Goal: Transaction & Acquisition: Purchase product/service

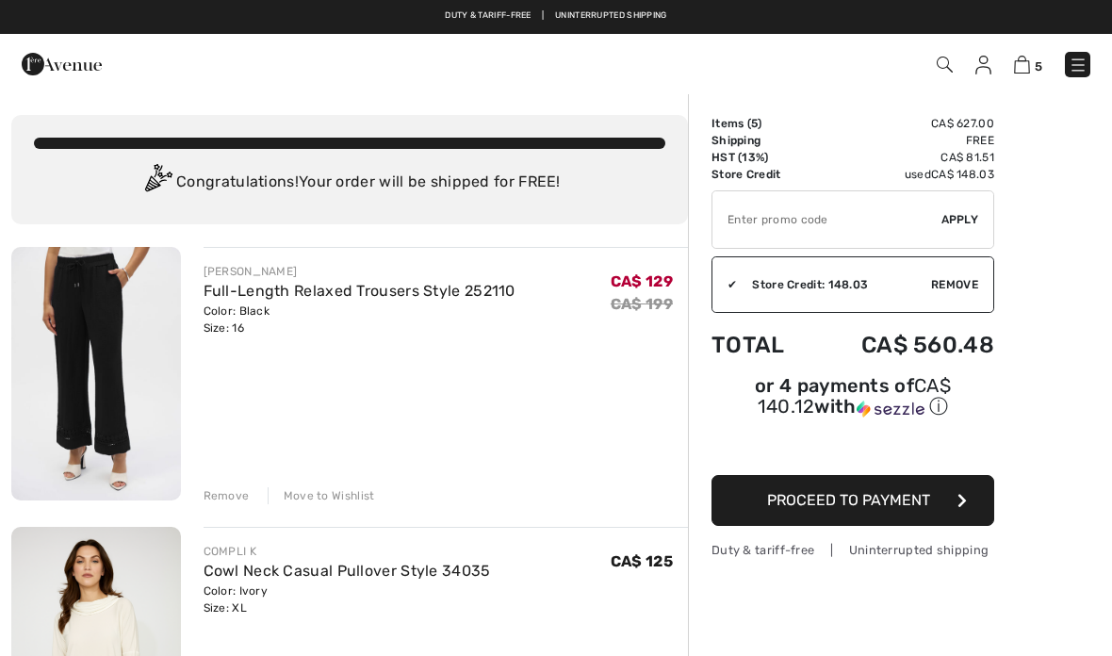
click at [109, 361] on img at bounding box center [96, 374] width 170 height 254
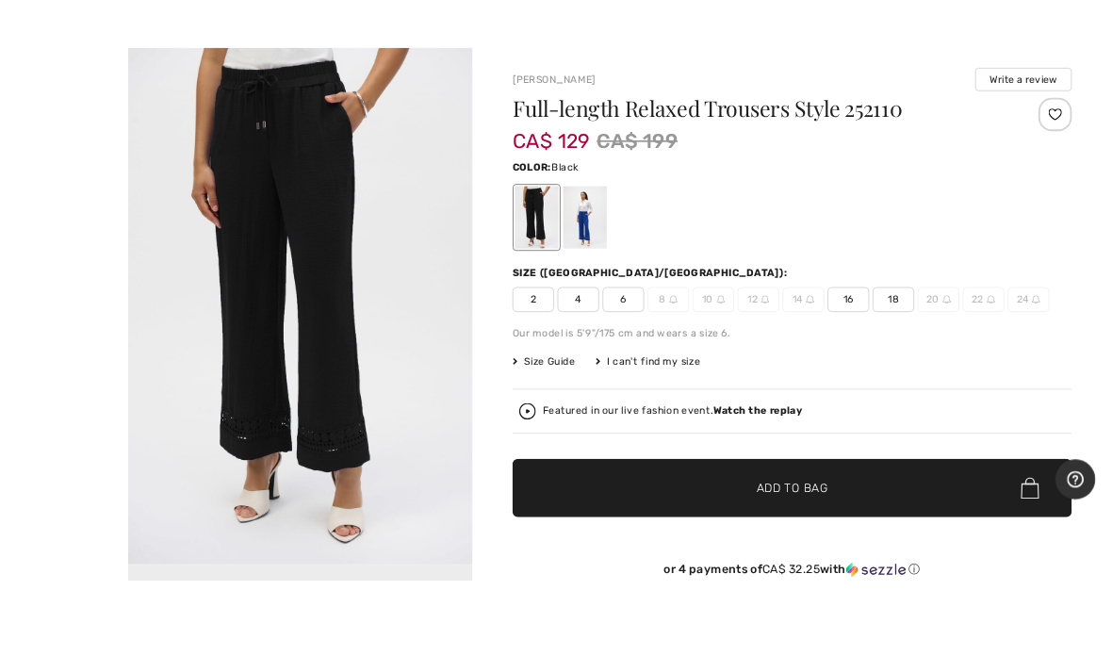
scroll to position [34, 0]
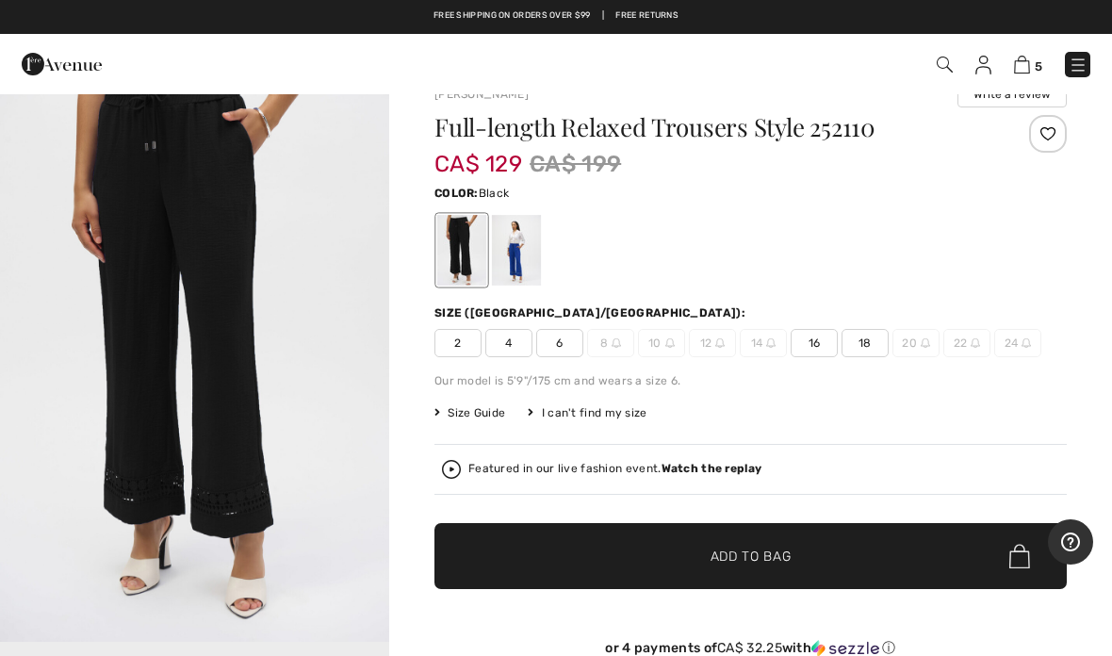
click at [820, 352] on span "16" at bounding box center [814, 343] width 47 height 28
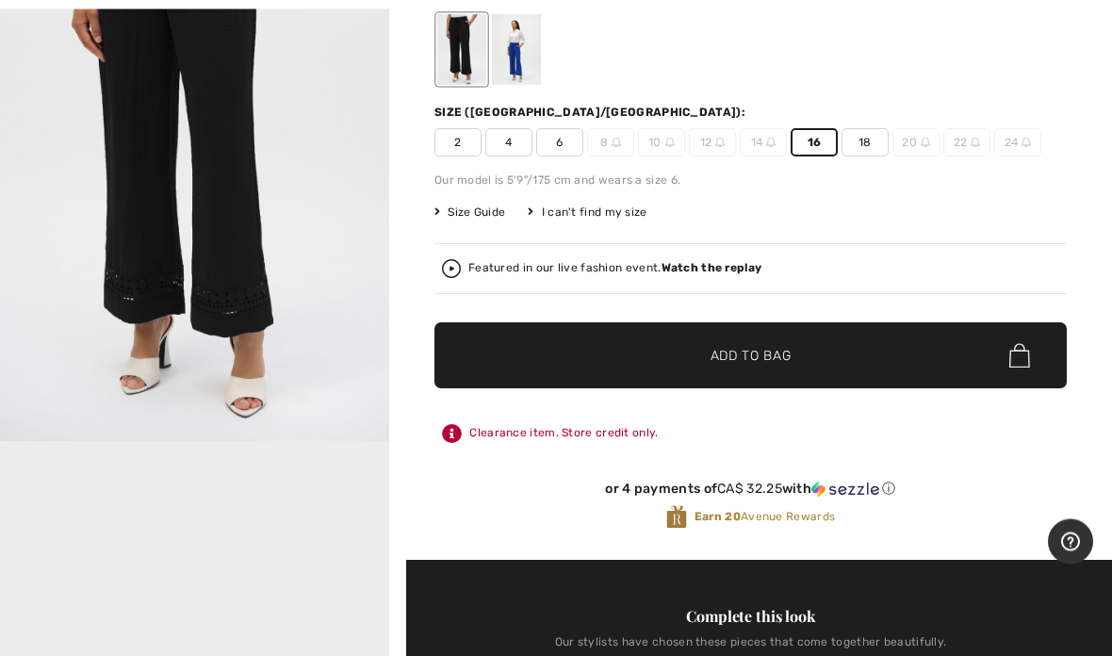
click at [777, 349] on span "Add to Bag" at bounding box center [751, 357] width 81 height 20
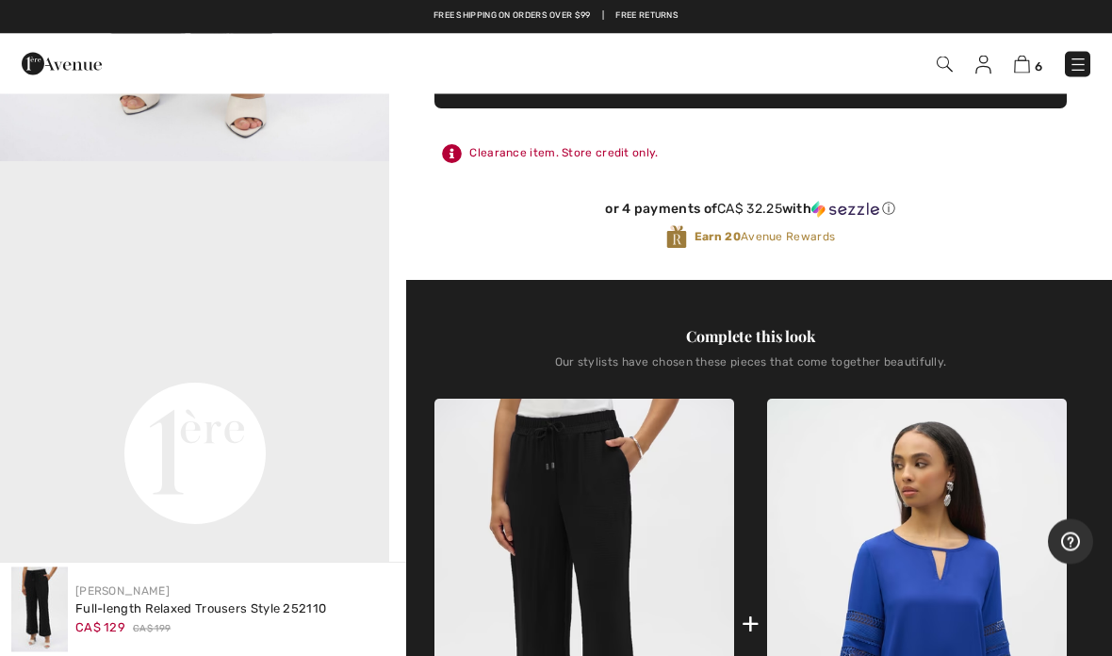
scroll to position [458, 0]
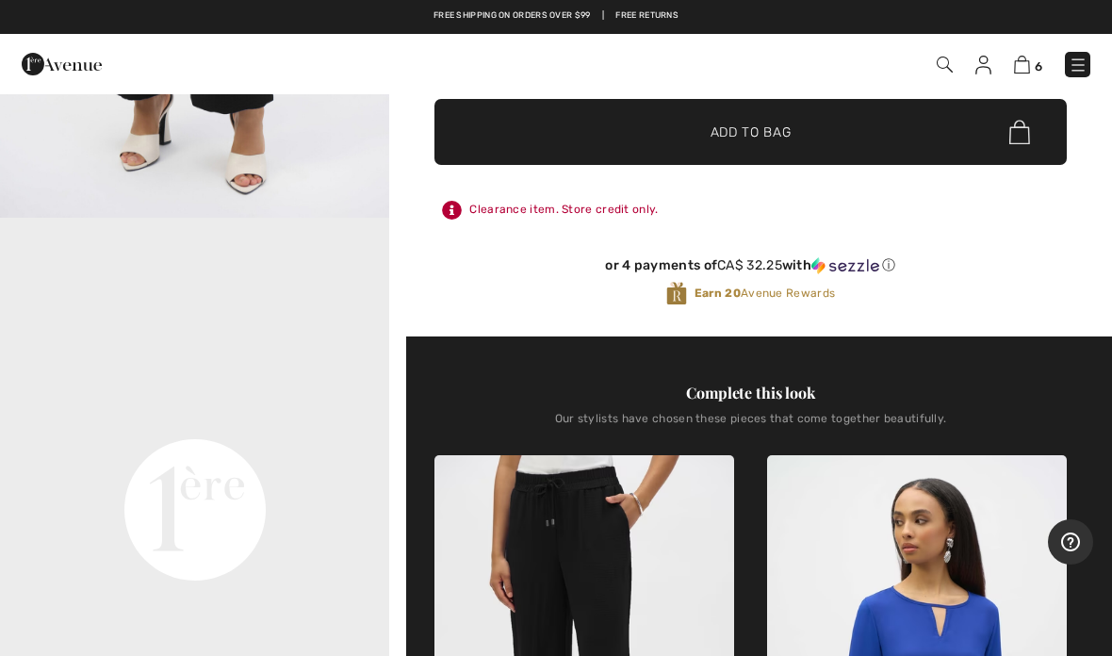
click at [1035, 62] on span "6" at bounding box center [1039, 66] width 8 height 14
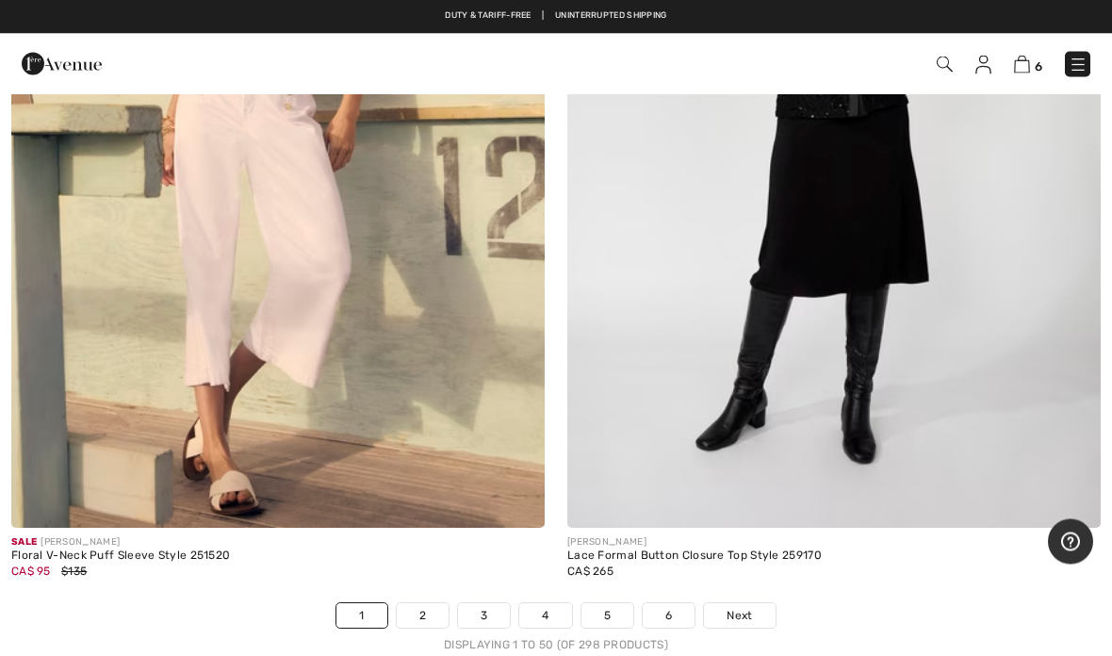
scroll to position [22482, 0]
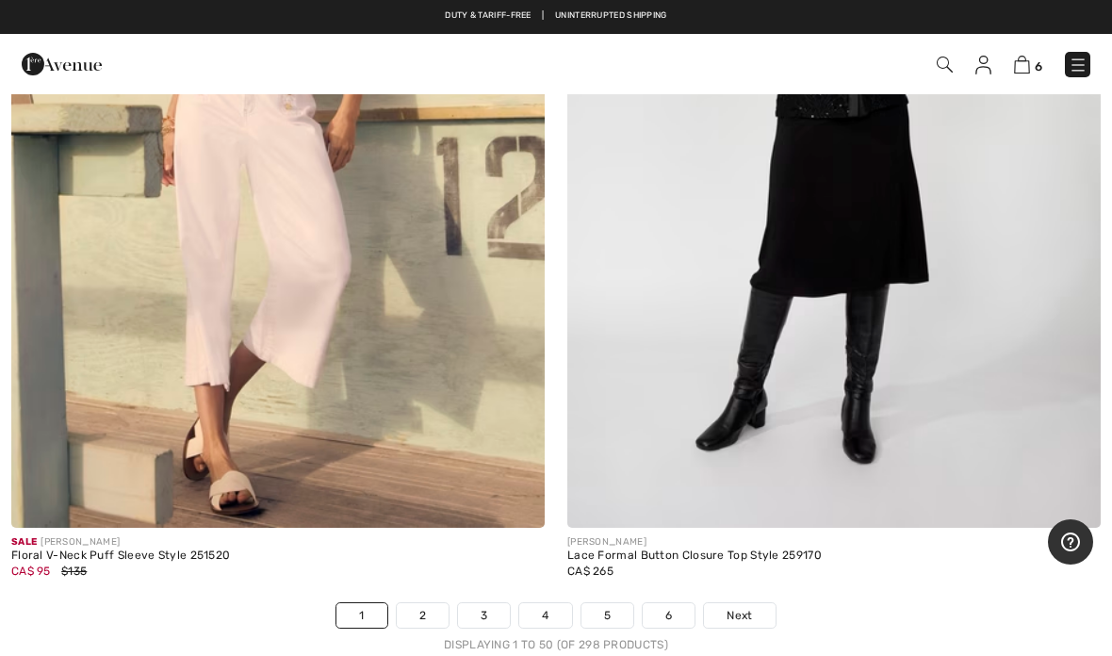
click at [746, 607] on link "Next" at bounding box center [739, 615] width 71 height 25
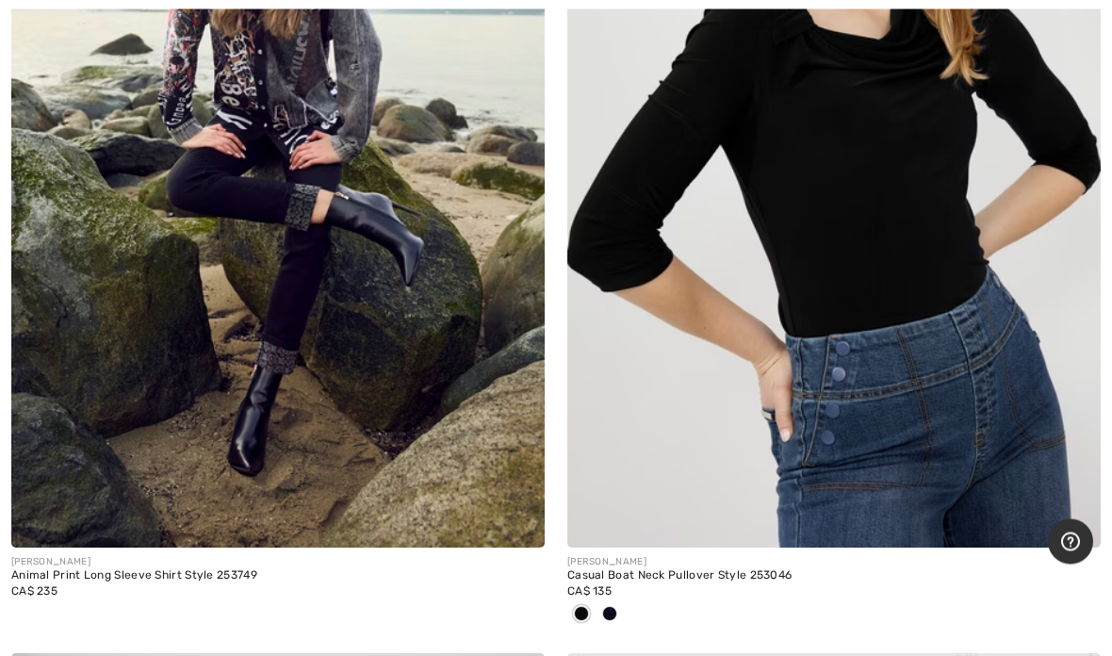
scroll to position [5941, 0]
click at [611, 610] on span at bounding box center [609, 613] width 15 height 15
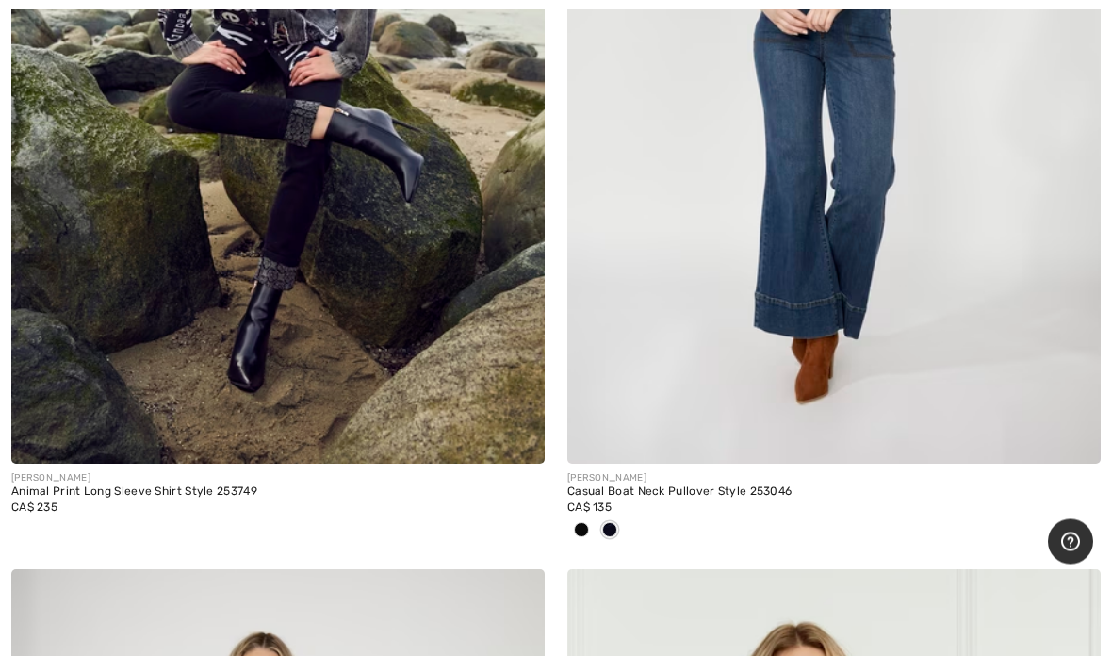
scroll to position [6025, 0]
click at [579, 524] on span at bounding box center [581, 529] width 15 height 15
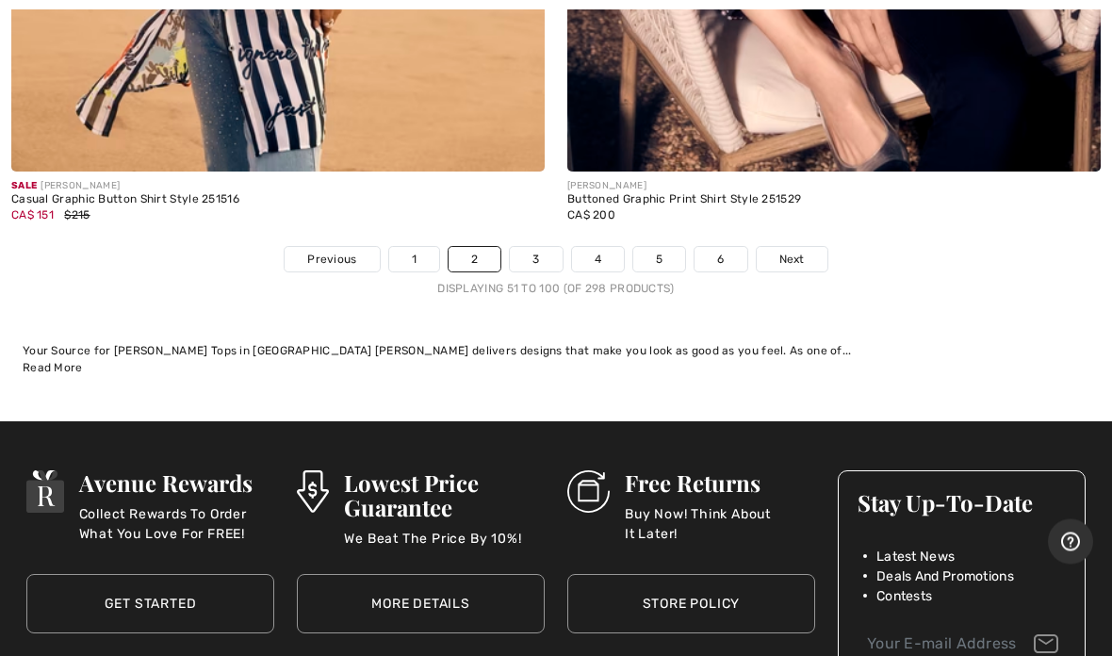
scroll to position [22839, 0]
click at [800, 251] on span "Next" at bounding box center [792, 259] width 25 height 17
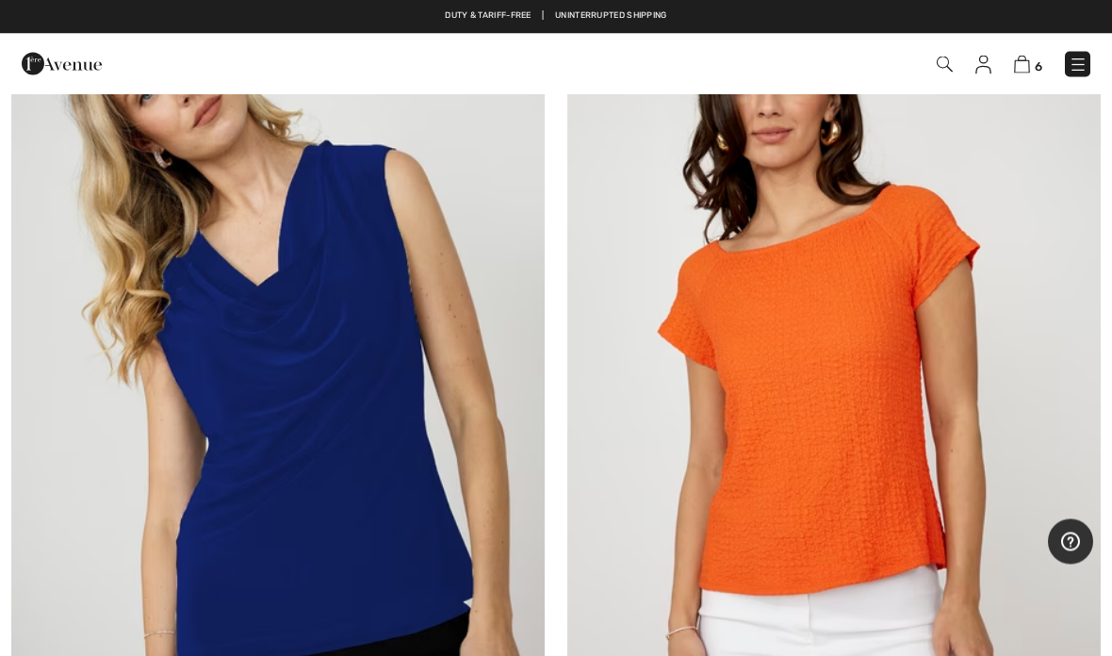
scroll to position [22314, 0]
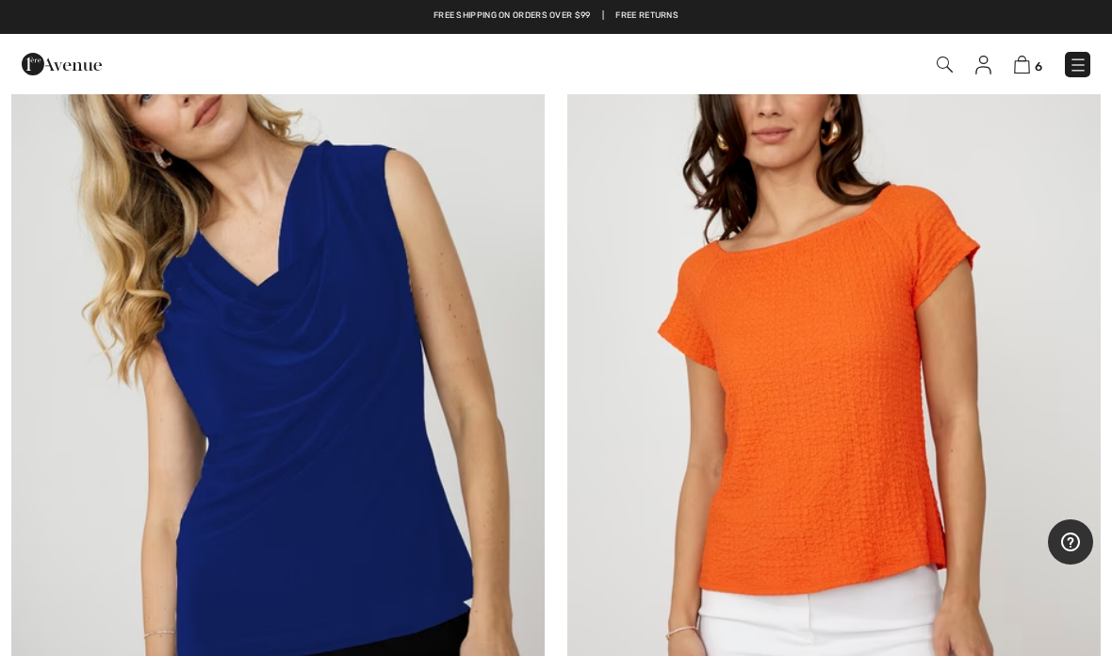
click at [815, 401] on img at bounding box center [835, 359] width 534 height 800
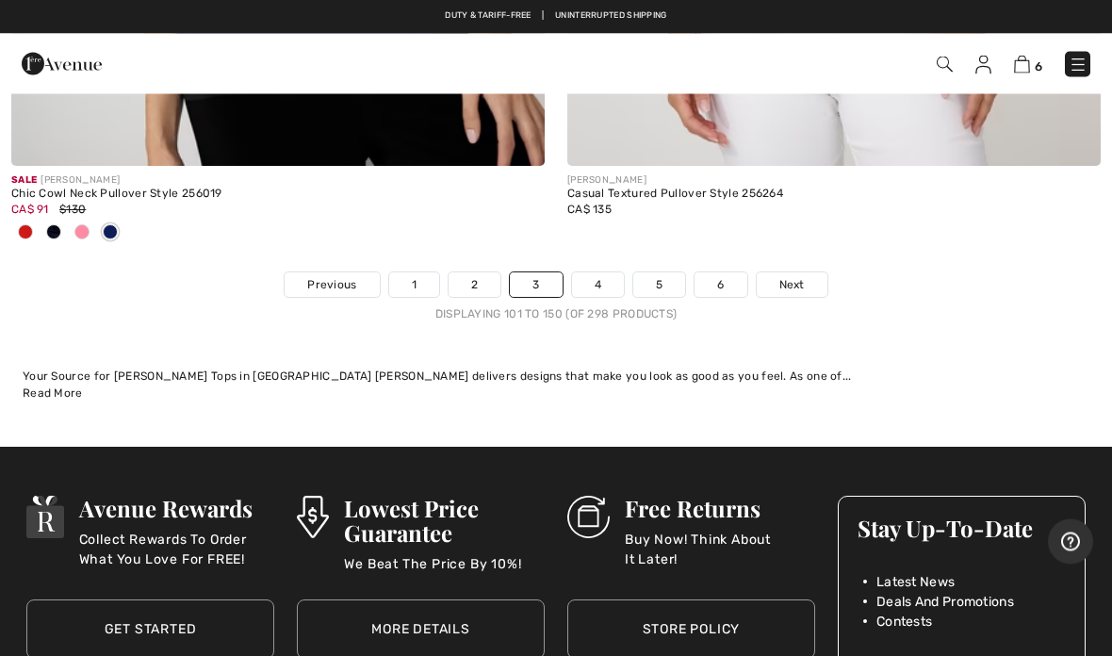
scroll to position [22907, 0]
click at [802, 276] on span "Next" at bounding box center [792, 284] width 25 height 17
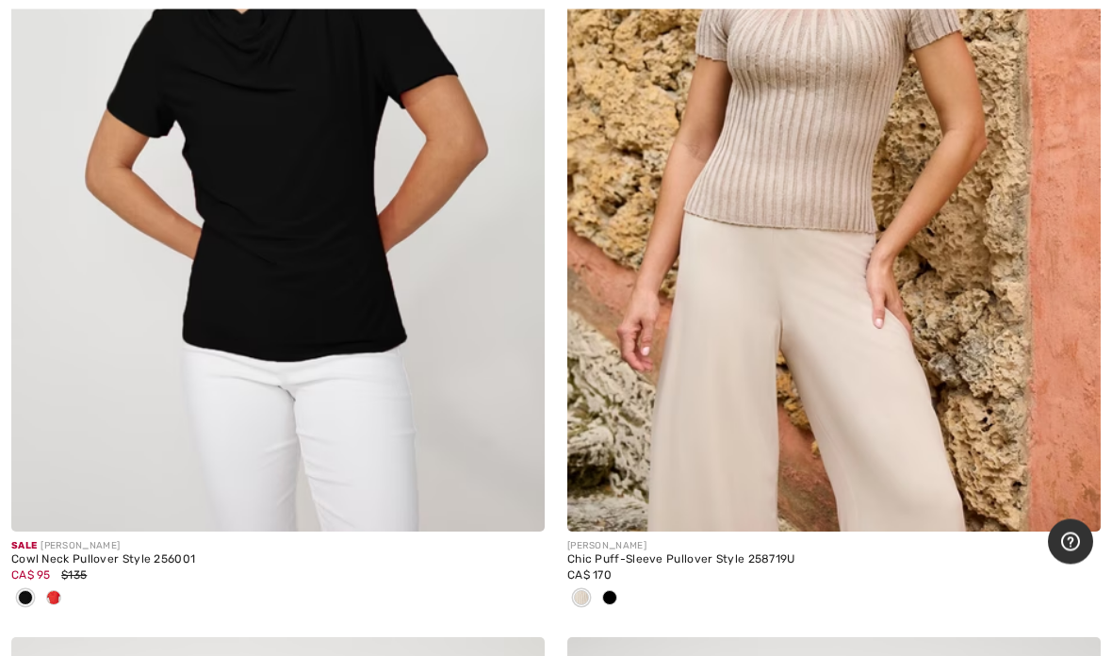
scroll to position [3128, 0]
click at [53, 601] on span at bounding box center [53, 597] width 15 height 15
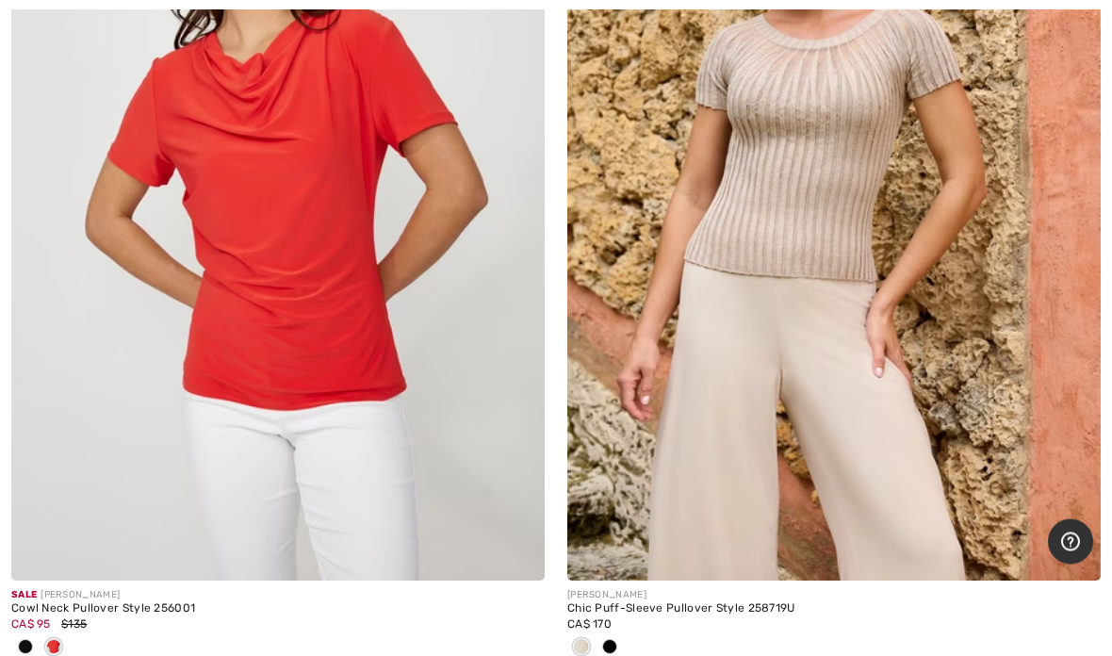
scroll to position [3079, 0]
click at [339, 246] on img at bounding box center [278, 180] width 534 height 800
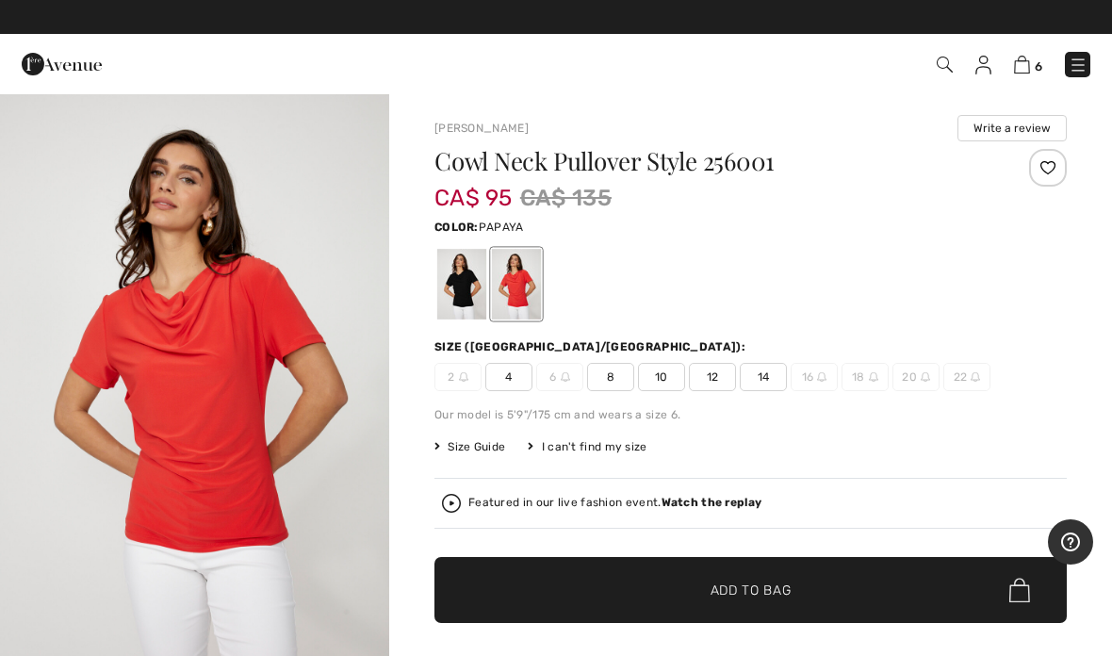
click at [763, 373] on span "14" at bounding box center [763, 377] width 47 height 28
click at [760, 596] on span "Add to Bag" at bounding box center [751, 591] width 81 height 20
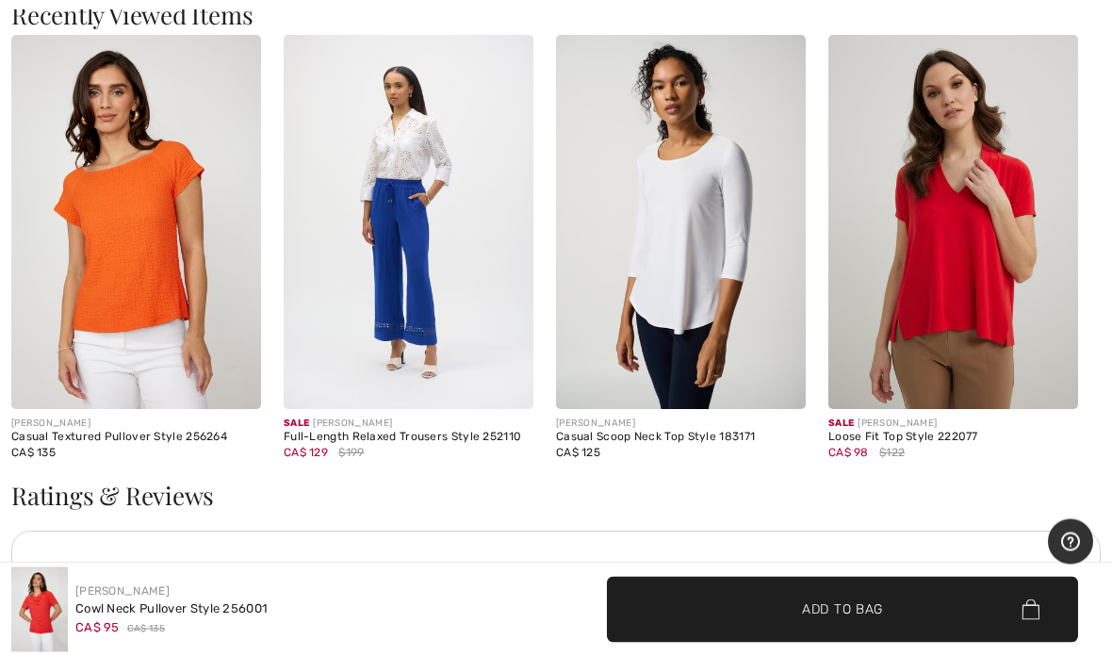
scroll to position [2192, 0]
click at [697, 245] on img at bounding box center [681, 222] width 250 height 375
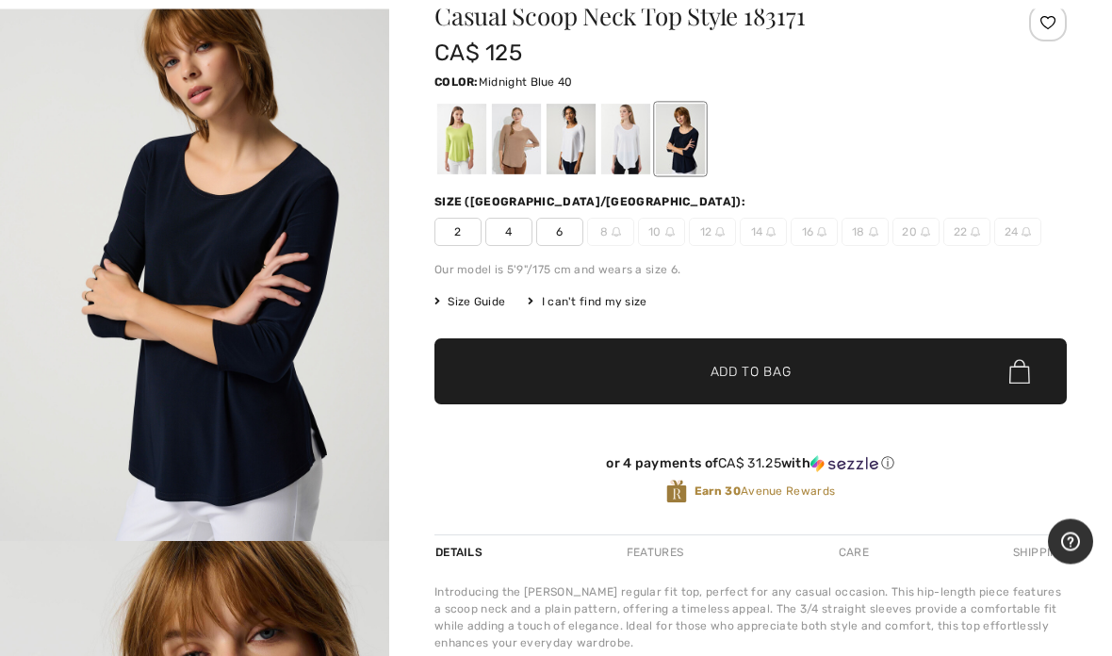
scroll to position [136, 0]
click at [474, 151] on div at bounding box center [461, 139] width 49 height 71
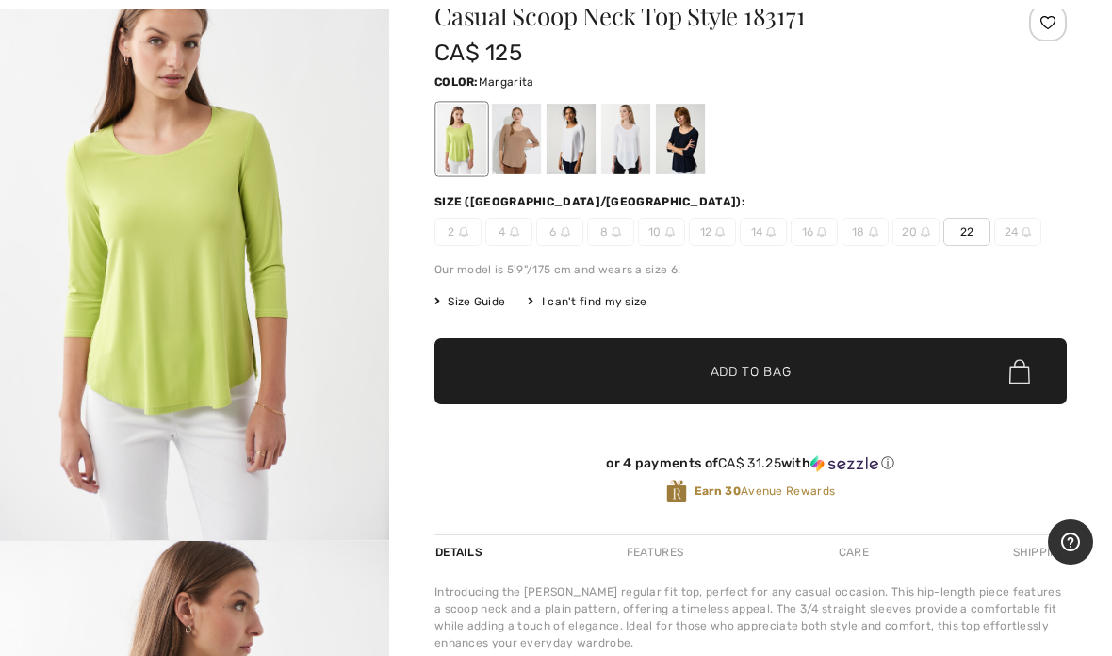
click at [514, 143] on div at bounding box center [516, 139] width 49 height 71
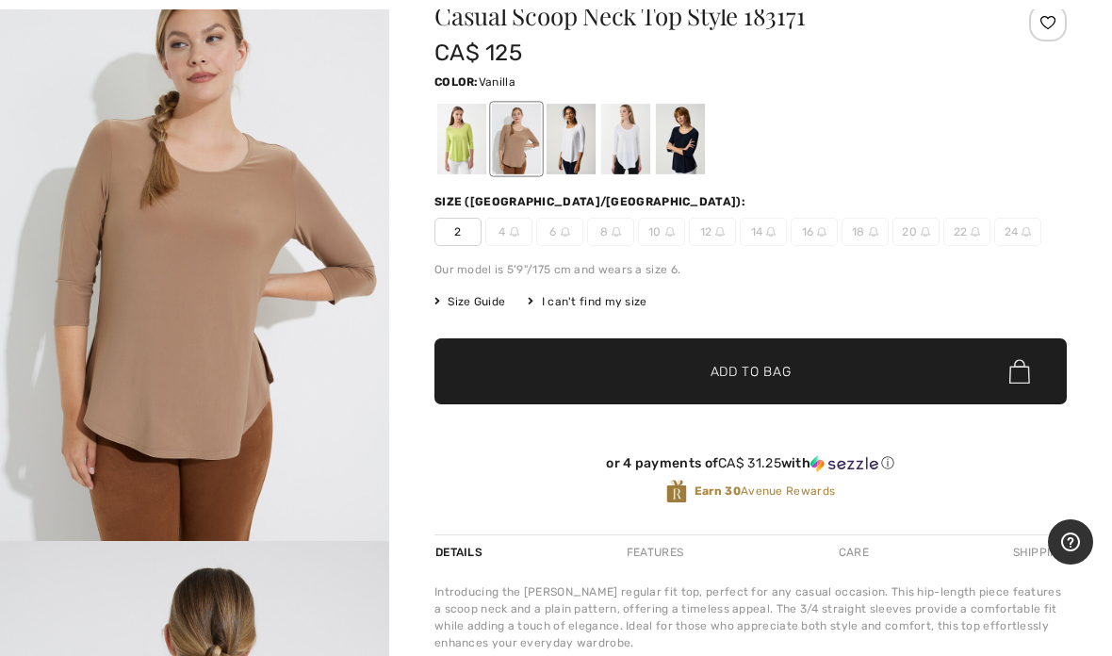
click at [561, 155] on div at bounding box center [571, 139] width 49 height 71
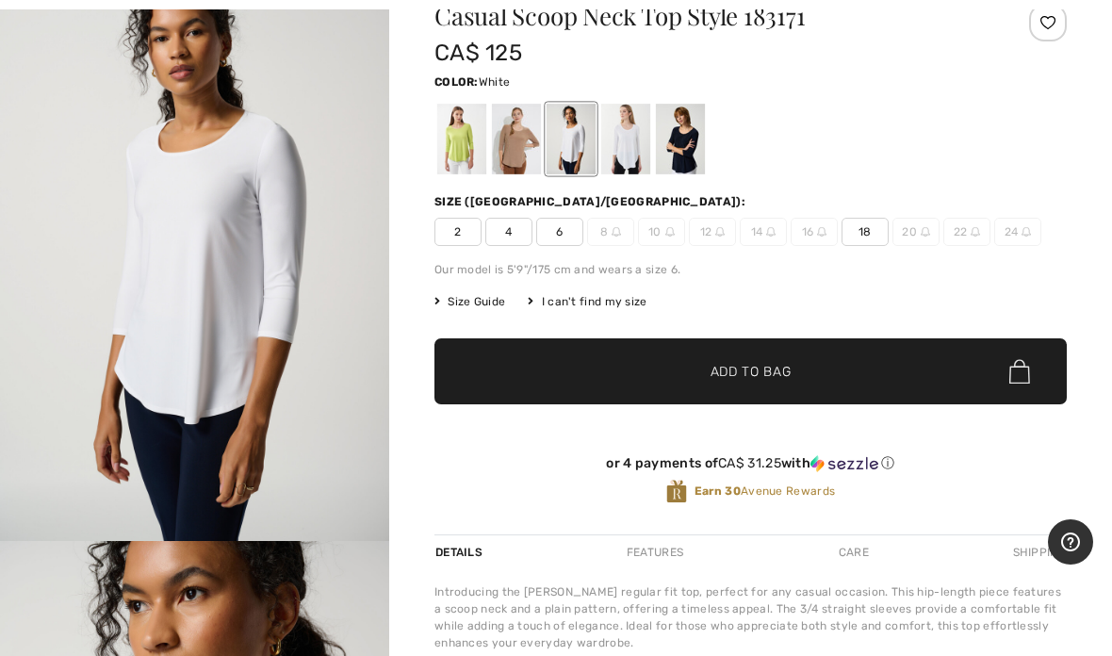
click at [634, 153] on div at bounding box center [625, 139] width 49 height 71
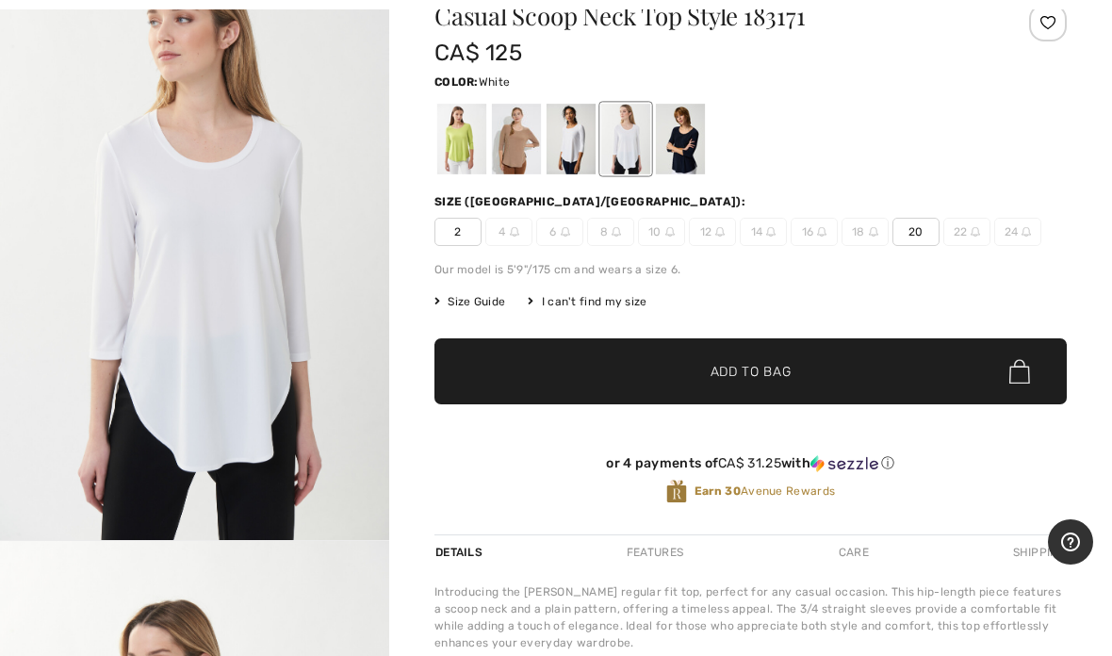
click at [697, 150] on div at bounding box center [680, 139] width 49 height 71
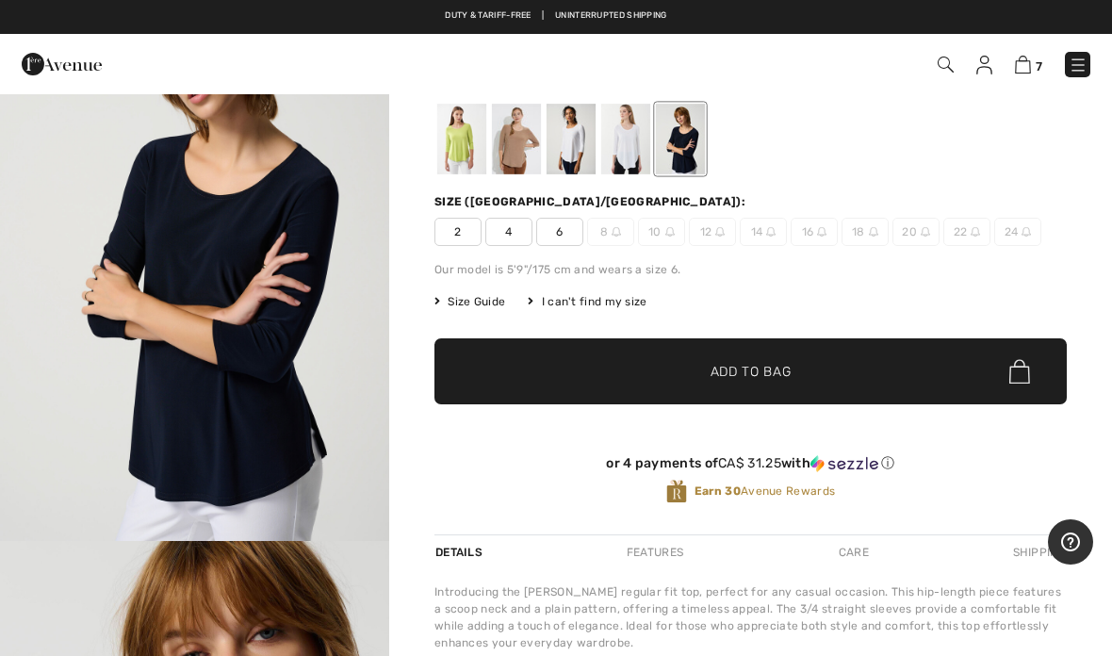
scroll to position [0, 0]
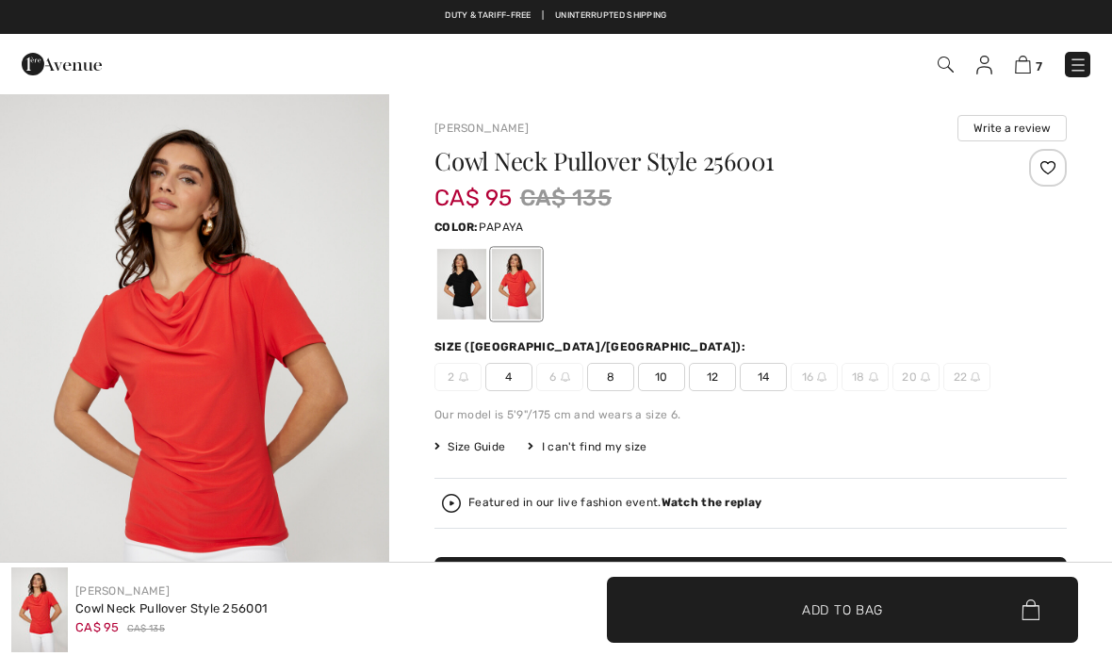
checkbox input "true"
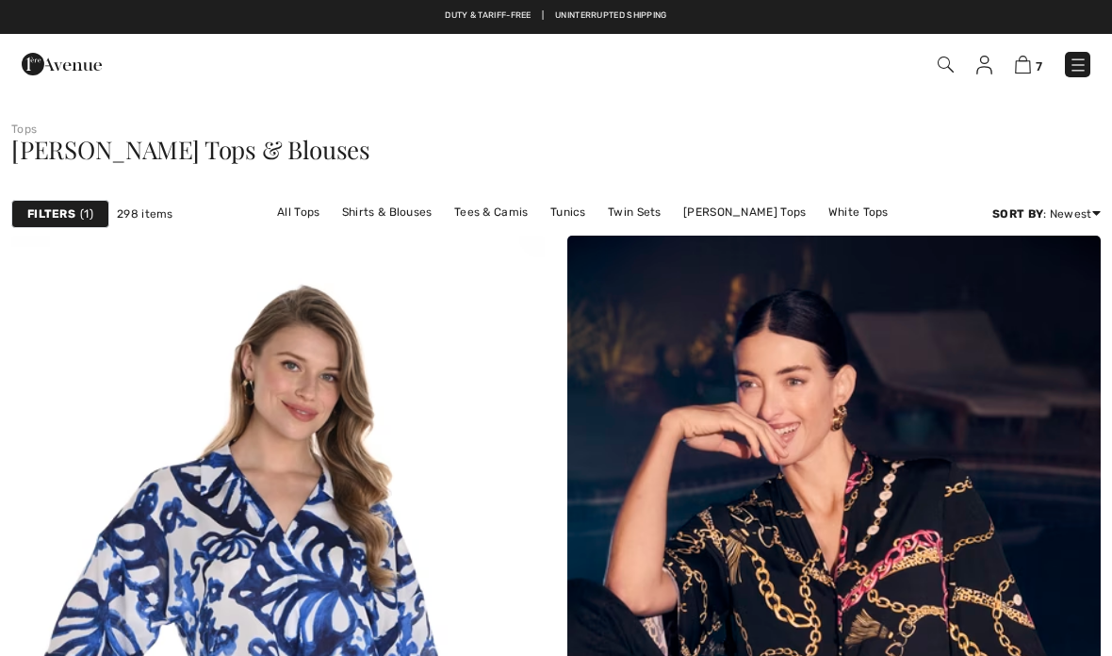
scroll to position [3155, 0]
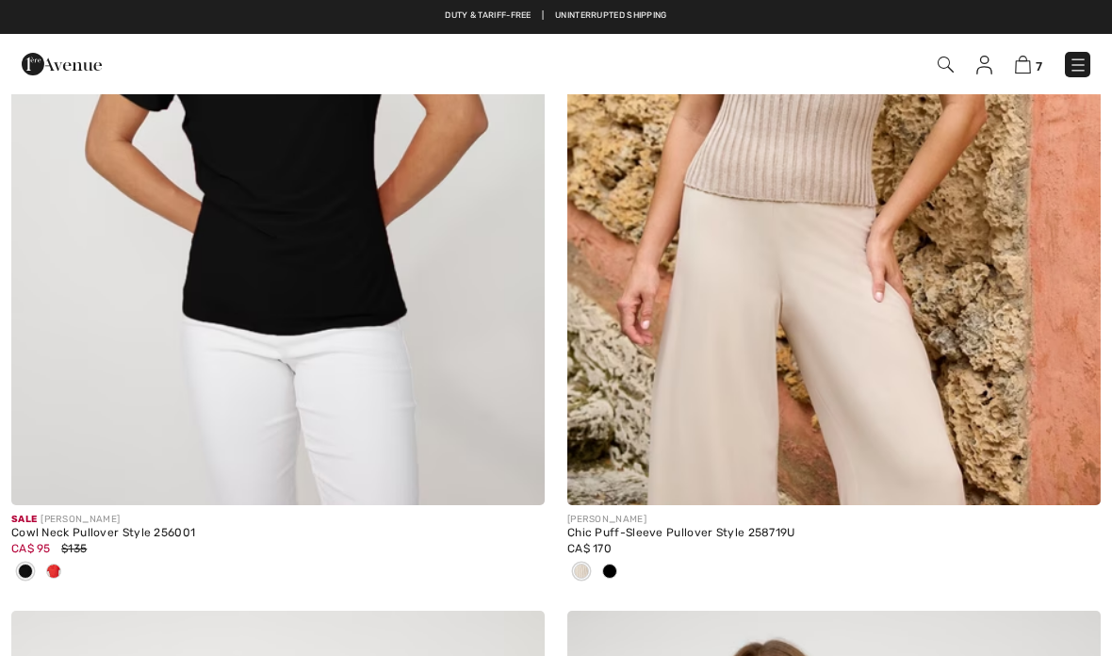
checkbox input "true"
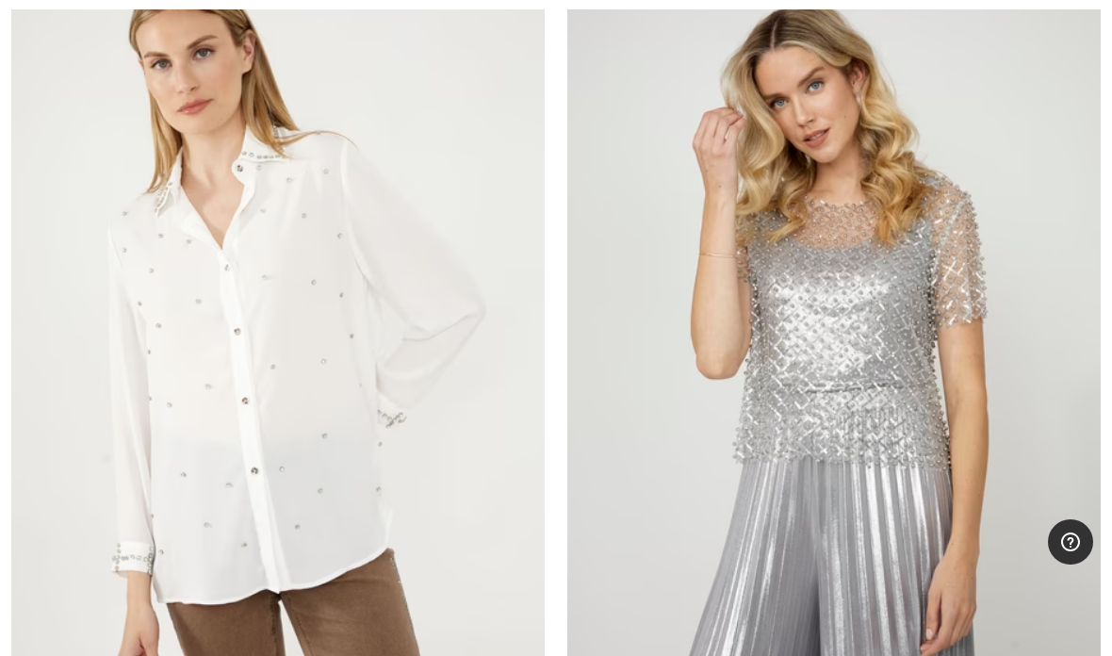
scroll to position [18528, 0]
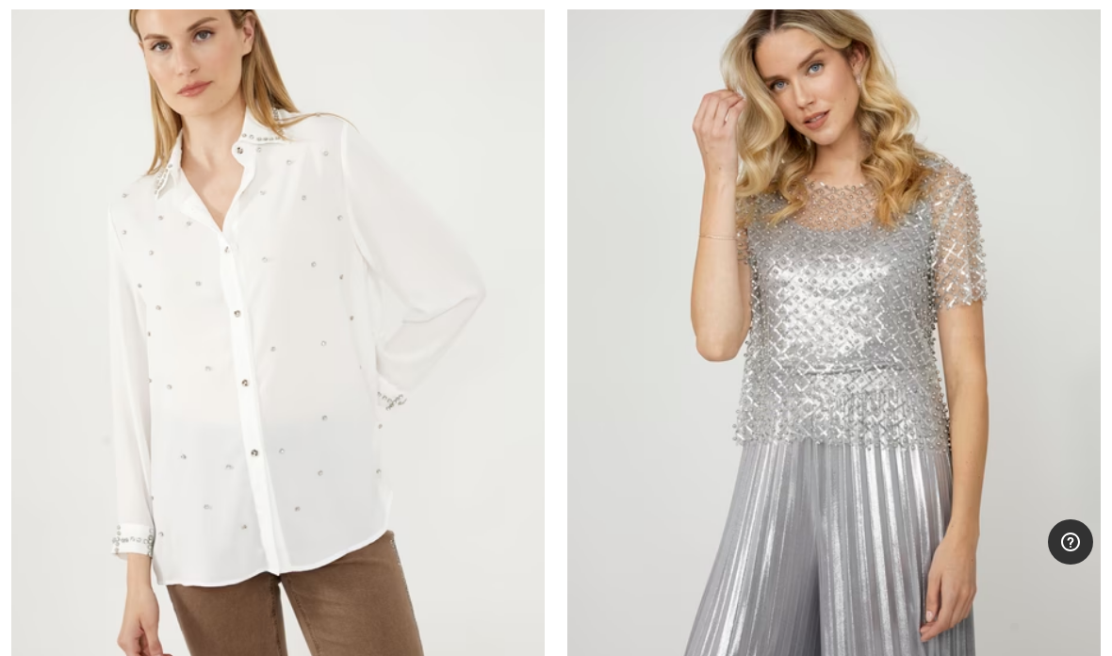
click at [235, 330] on img at bounding box center [278, 328] width 534 height 800
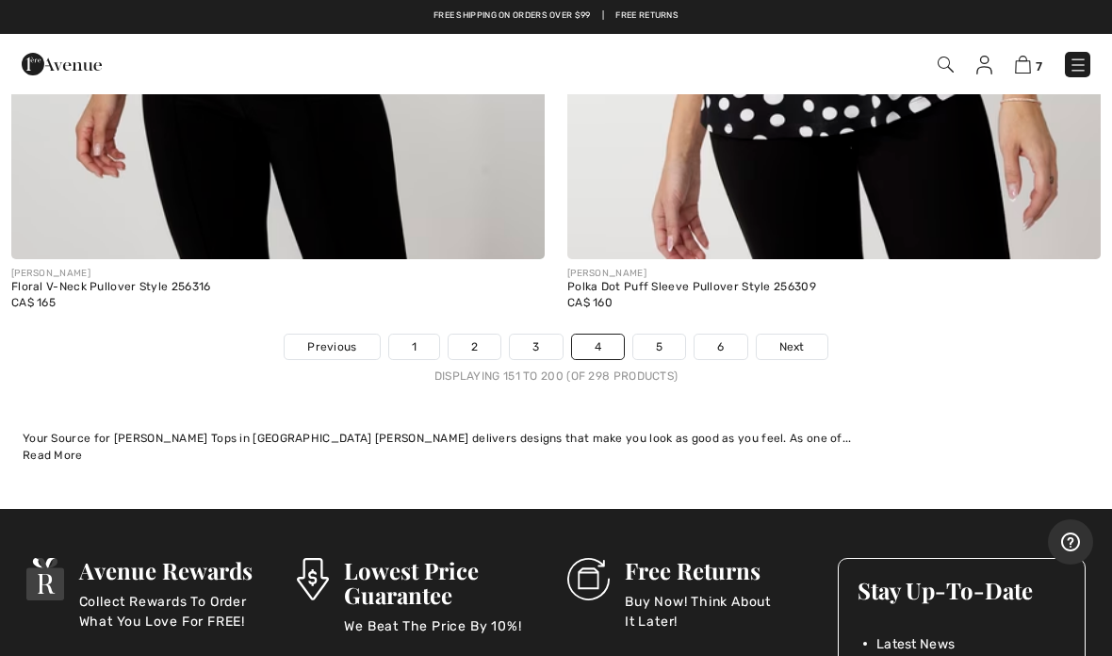
scroll to position [22777, 0]
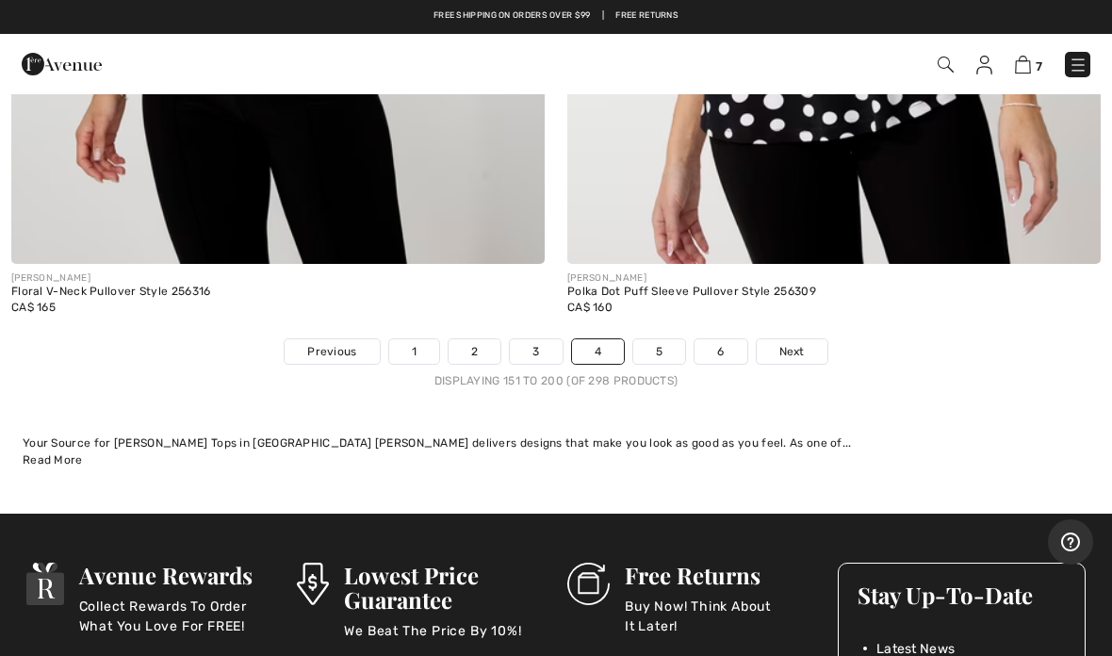
click at [789, 343] on span "Next" at bounding box center [792, 351] width 25 height 17
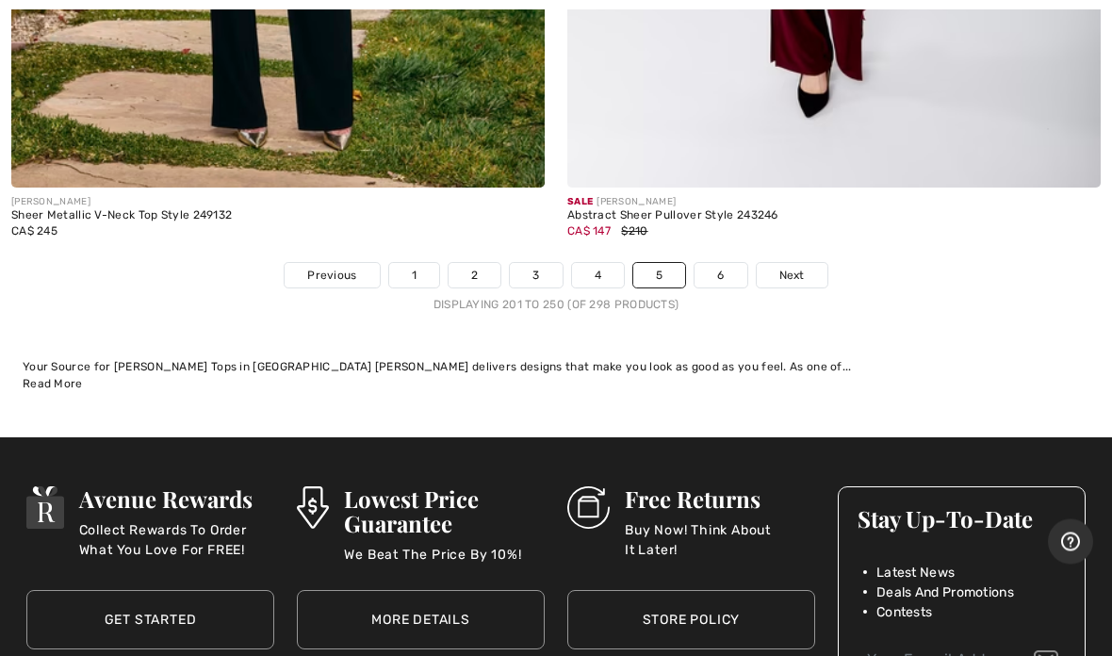
scroll to position [22760, 0]
click at [801, 267] on span "Next" at bounding box center [792, 275] width 25 height 17
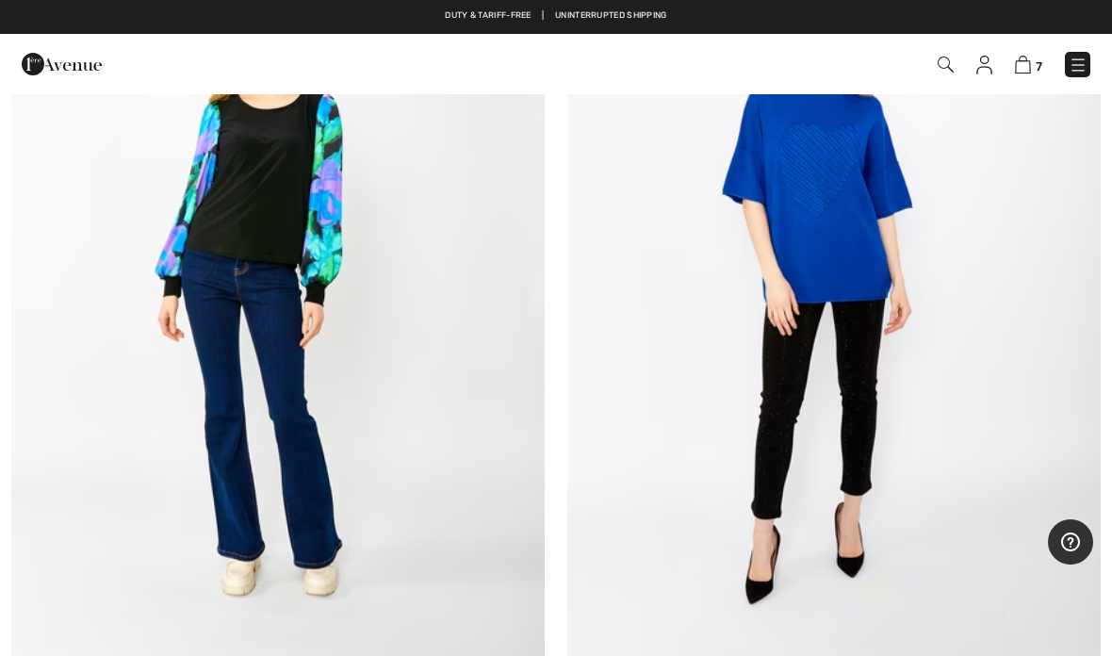
scroll to position [2124, 0]
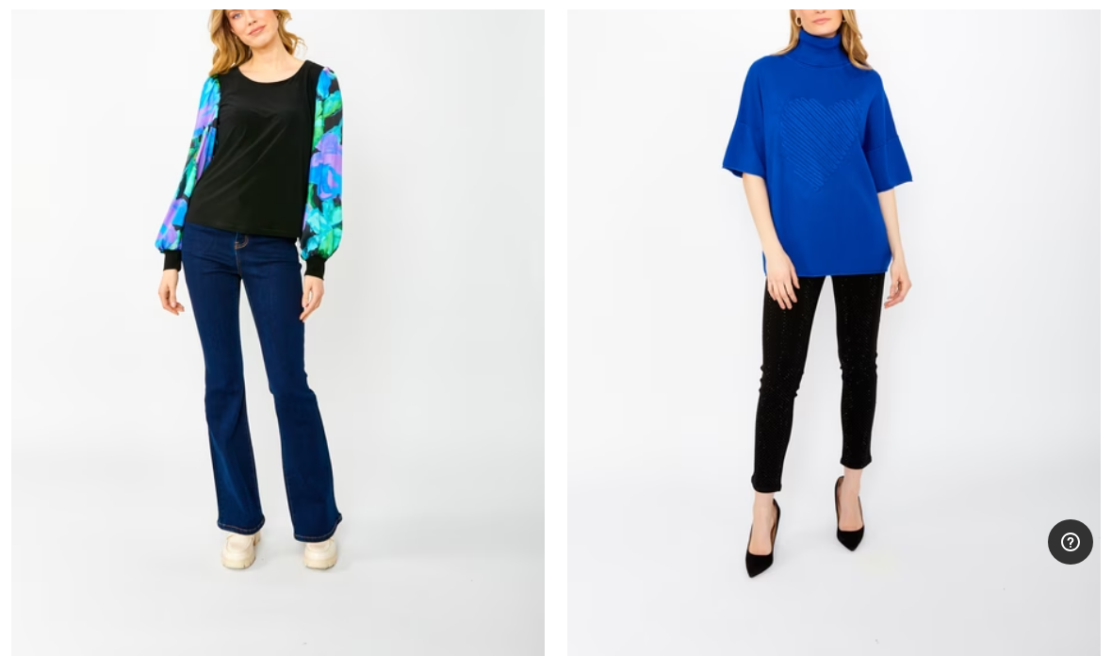
click at [210, 213] on img at bounding box center [278, 261] width 534 height 800
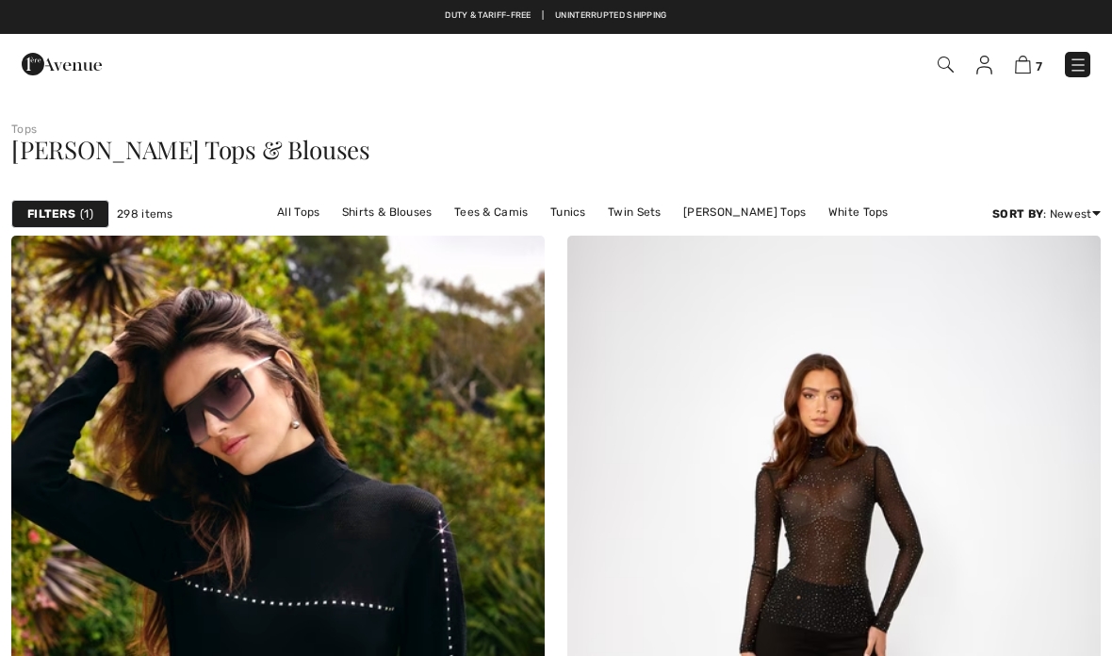
scroll to position [2124, 0]
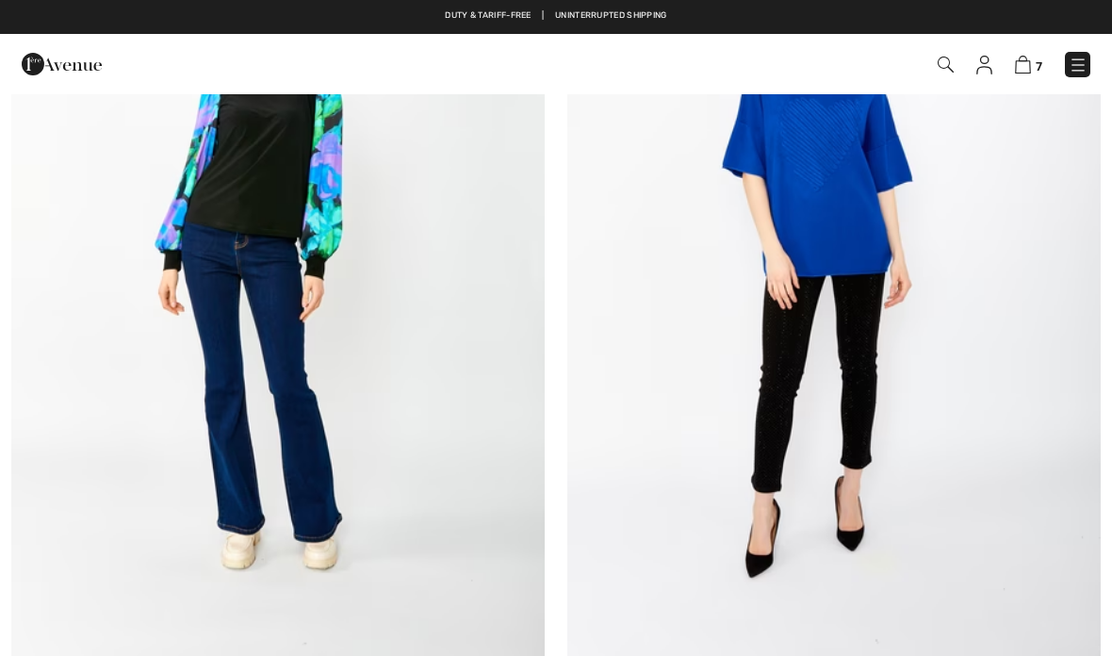
checkbox input "true"
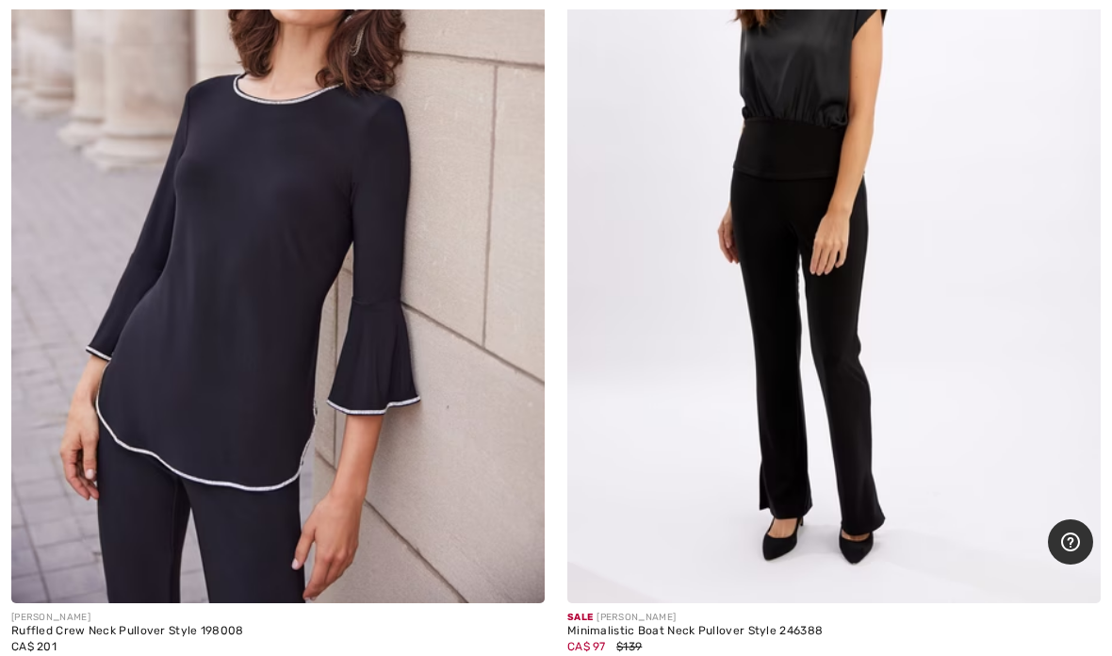
scroll to position [12274, 0]
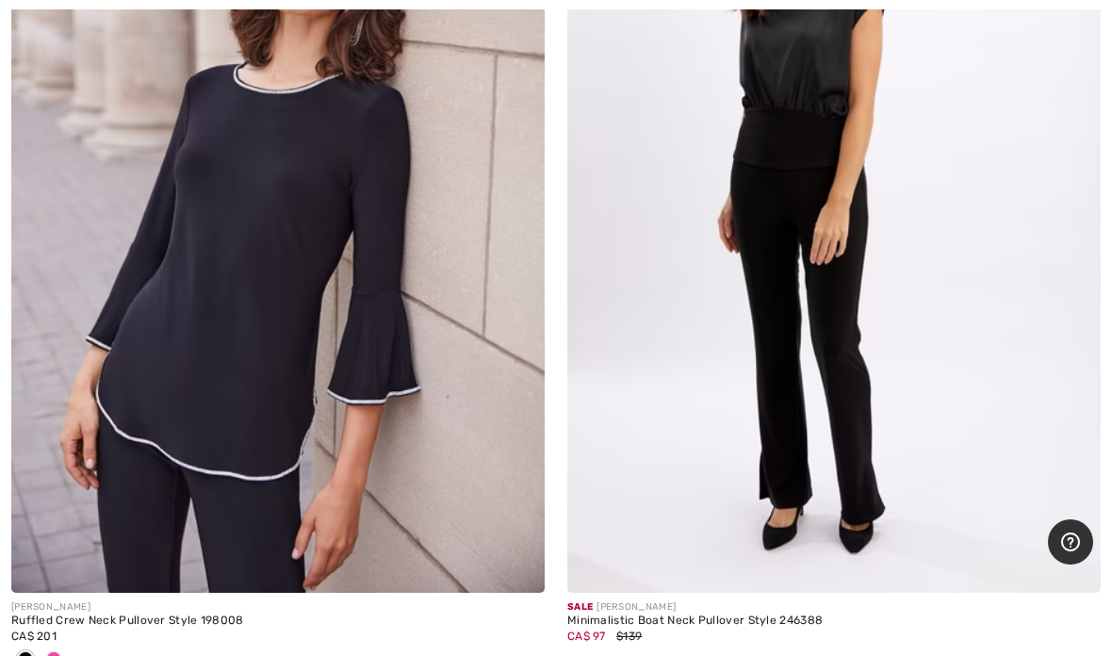
click at [65, 648] on div at bounding box center [54, 660] width 28 height 31
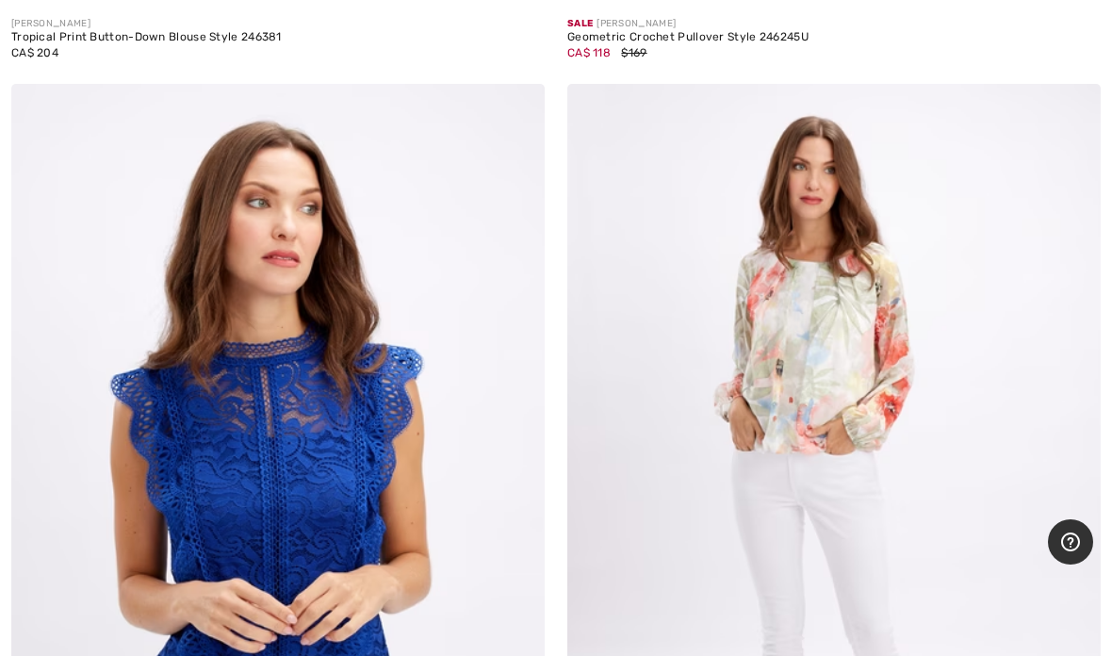
scroll to position [15524, 0]
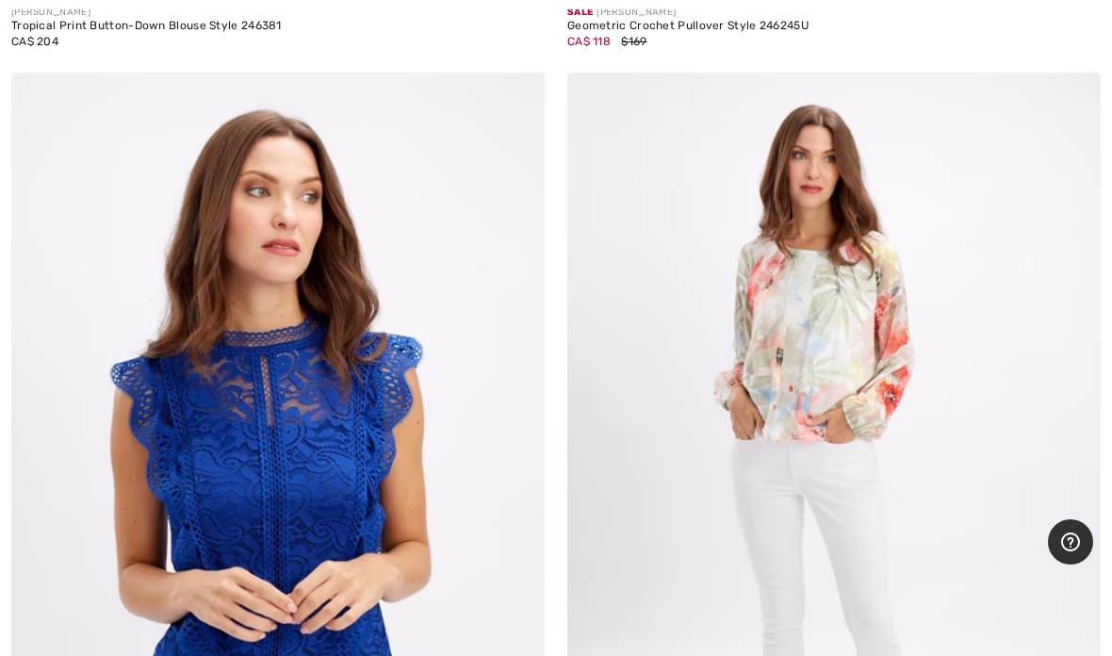
click at [860, 356] on img at bounding box center [835, 473] width 534 height 800
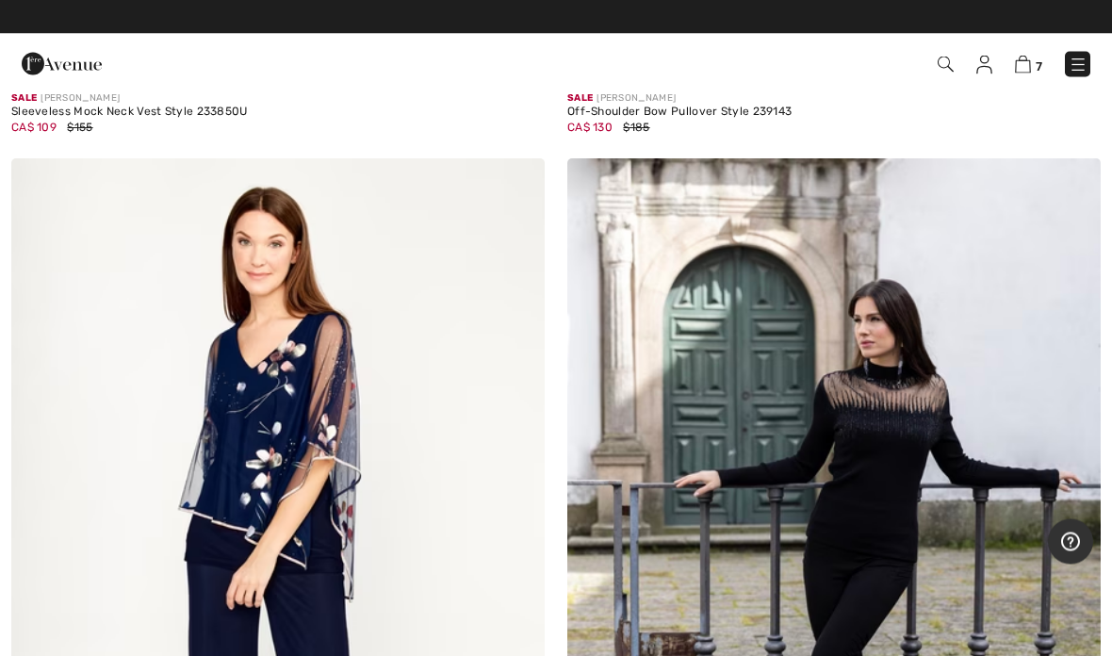
scroll to position [20910, 0]
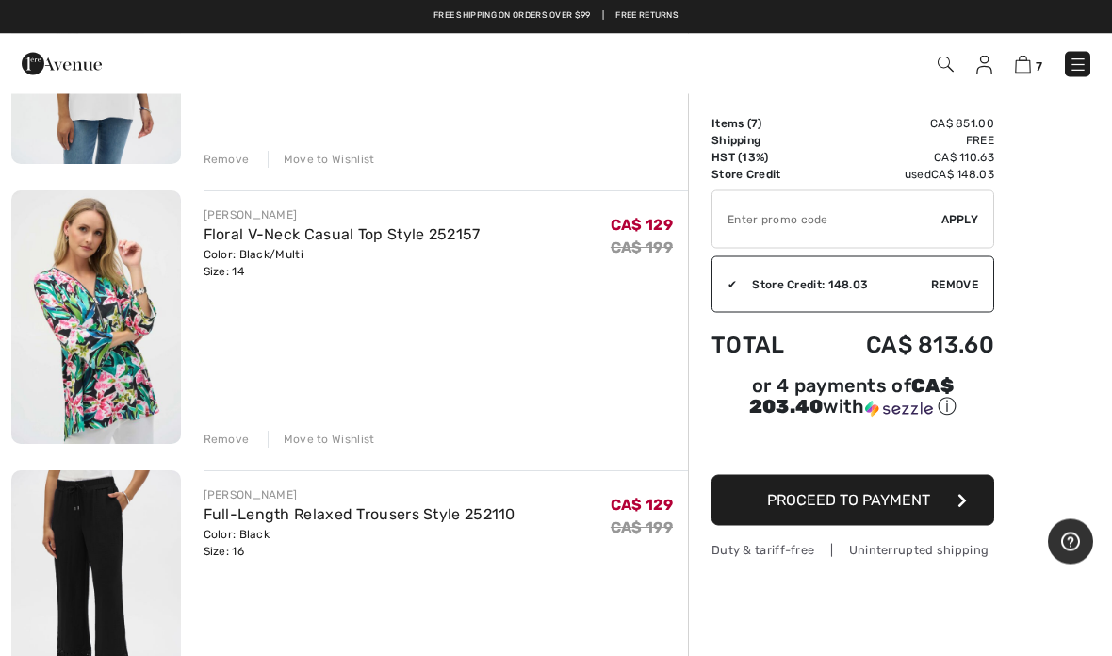
scroll to position [1128, 0]
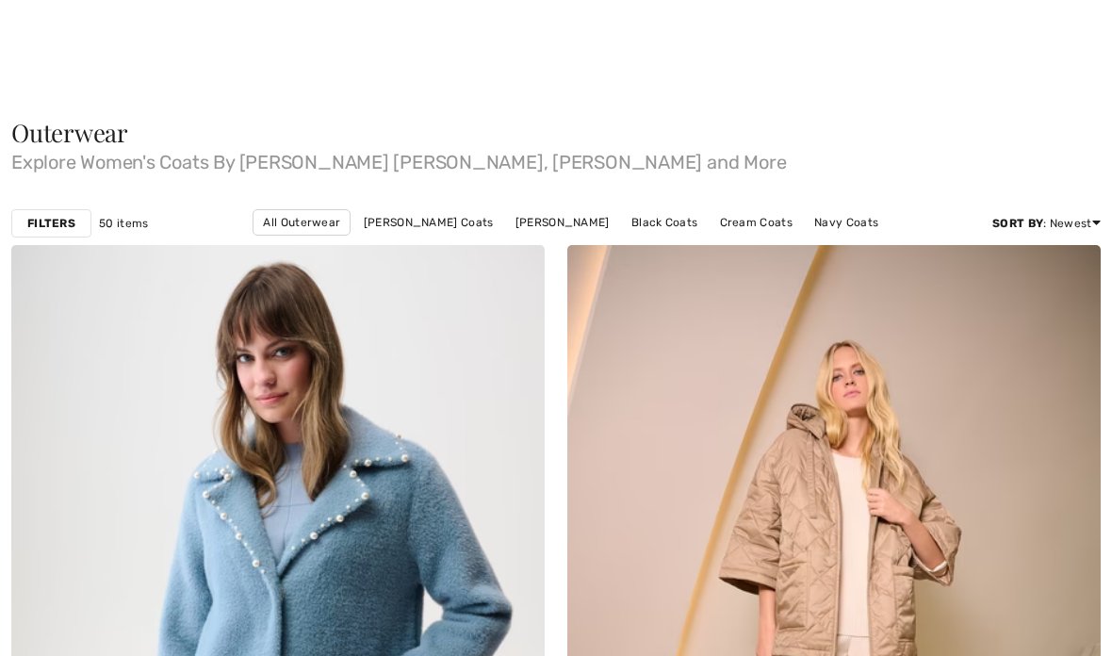
checkbox input "true"
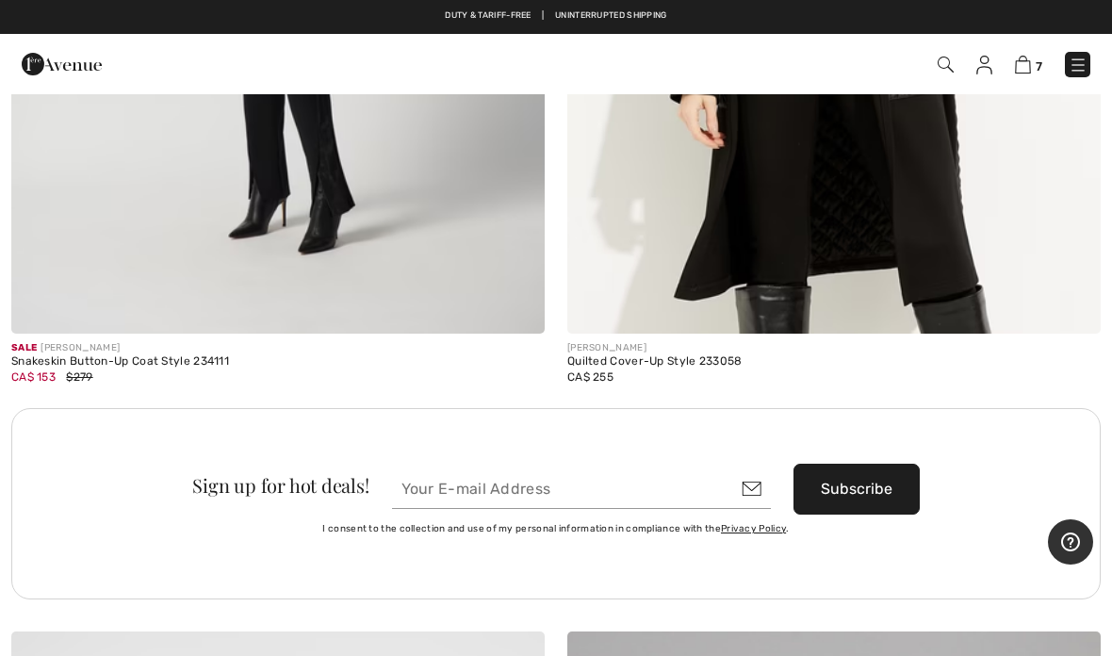
scroll to position [21736, 0]
